Goal: Task Accomplishment & Management: Complete application form

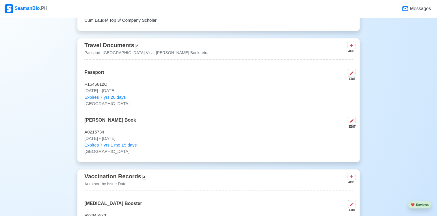
scroll to position [376, 0]
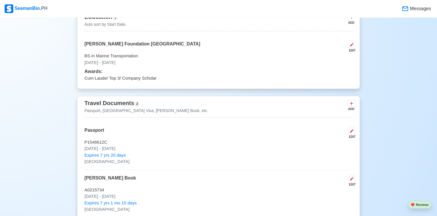
click at [113, 40] on div "Education 1 Auto sort by Start Date. ADD [PERSON_NAME] Foundation Maritime Univ…" at bounding box center [218, 49] width 283 height 79
click at [114, 44] on p "[PERSON_NAME] Foundation [GEOGRAPHIC_DATA]" at bounding box center [142, 46] width 116 height 12
select select "June"
select select "2006"
select select "April"
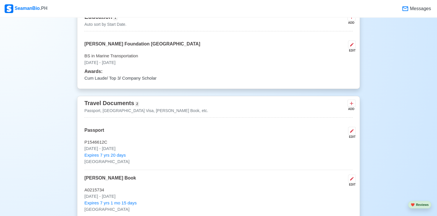
select select "2009"
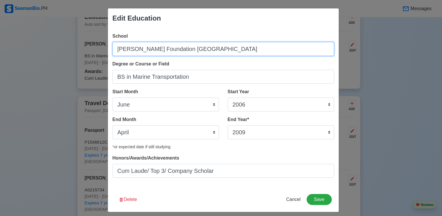
drag, startPoint x: 246, startPoint y: 50, endPoint x: 103, endPoint y: 48, distance: 143.1
click at [103, 48] on div "Edit Education School [PERSON_NAME] Foundation Maritime University Degree or Co…" at bounding box center [221, 108] width 442 height 216
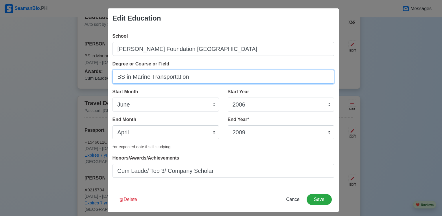
drag, startPoint x: 197, startPoint y: 77, endPoint x: 101, endPoint y: 77, distance: 96.3
click at [101, 77] on div "Edit Education School [PERSON_NAME] Foundation Maritime University Degree or Co…" at bounding box center [221, 108] width 442 height 216
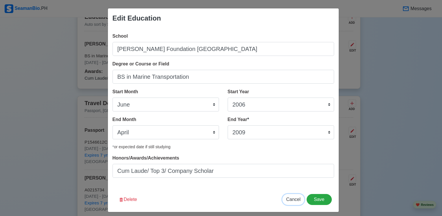
click at [292, 199] on span "Cancel" at bounding box center [293, 199] width 14 height 5
select select
